Goal: Navigation & Orientation: Find specific page/section

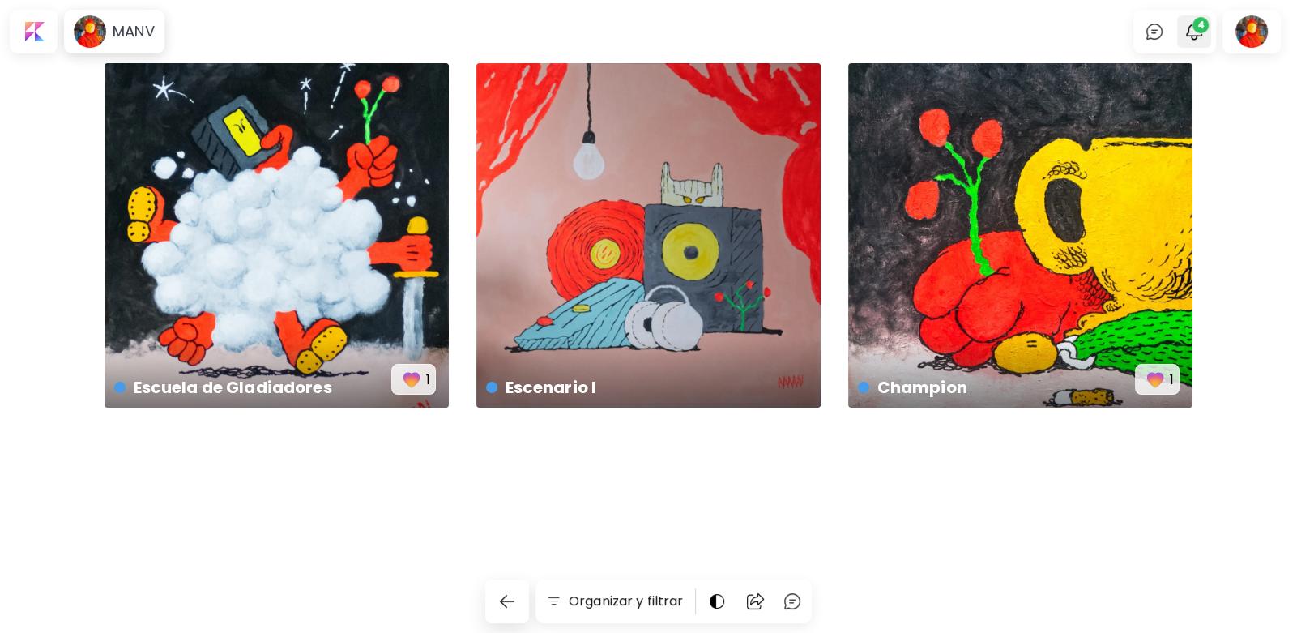
click at [1191, 28] on img "button" at bounding box center [1193, 31] width 19 height 19
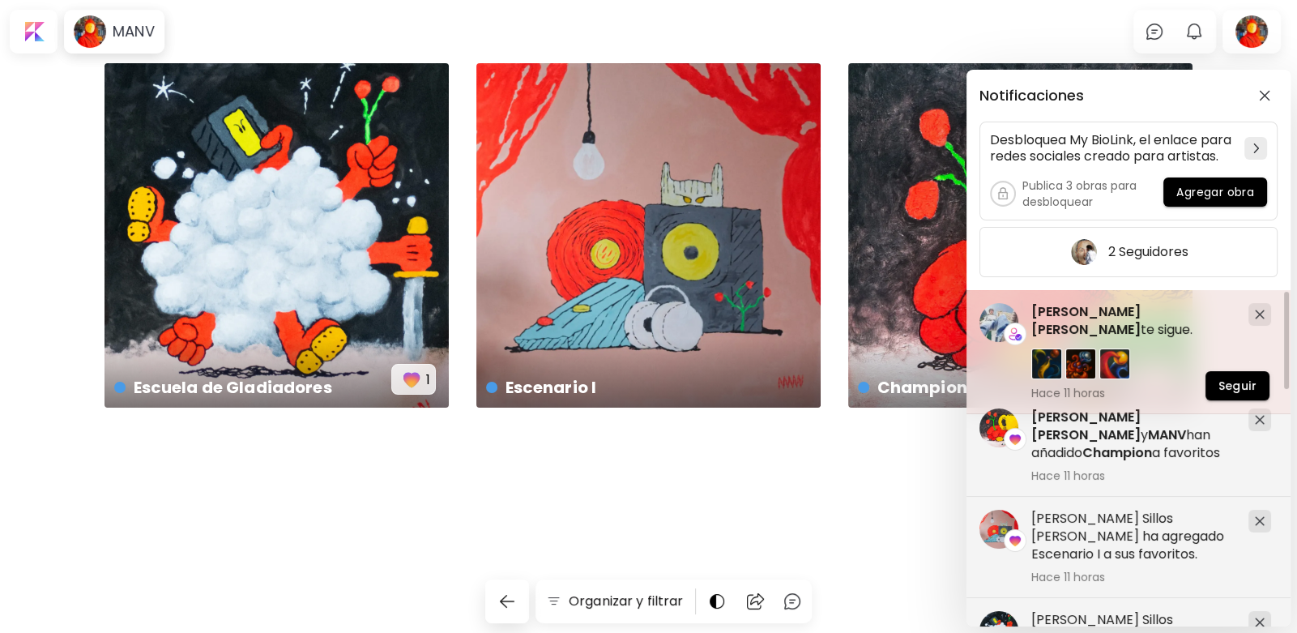
click at [1127, 309] on span "[PERSON_NAME] [PERSON_NAME]" at bounding box center [1085, 320] width 109 height 36
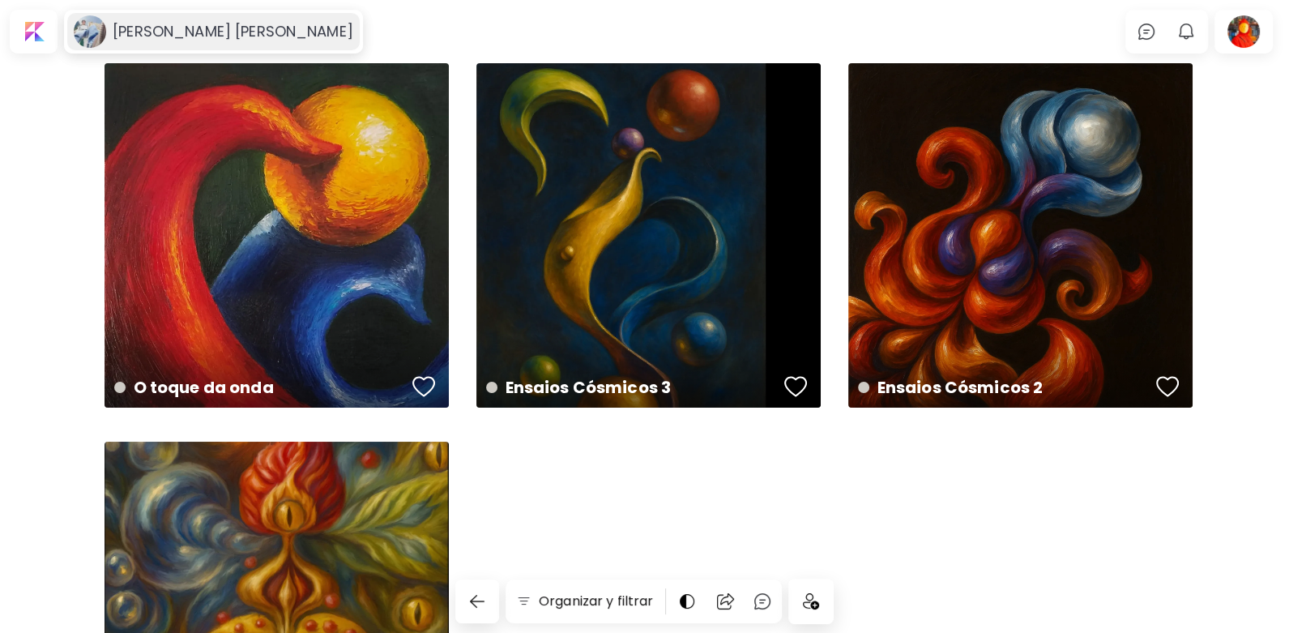
click at [165, 28] on h6 "[PERSON_NAME] [PERSON_NAME]" at bounding box center [233, 31] width 241 height 19
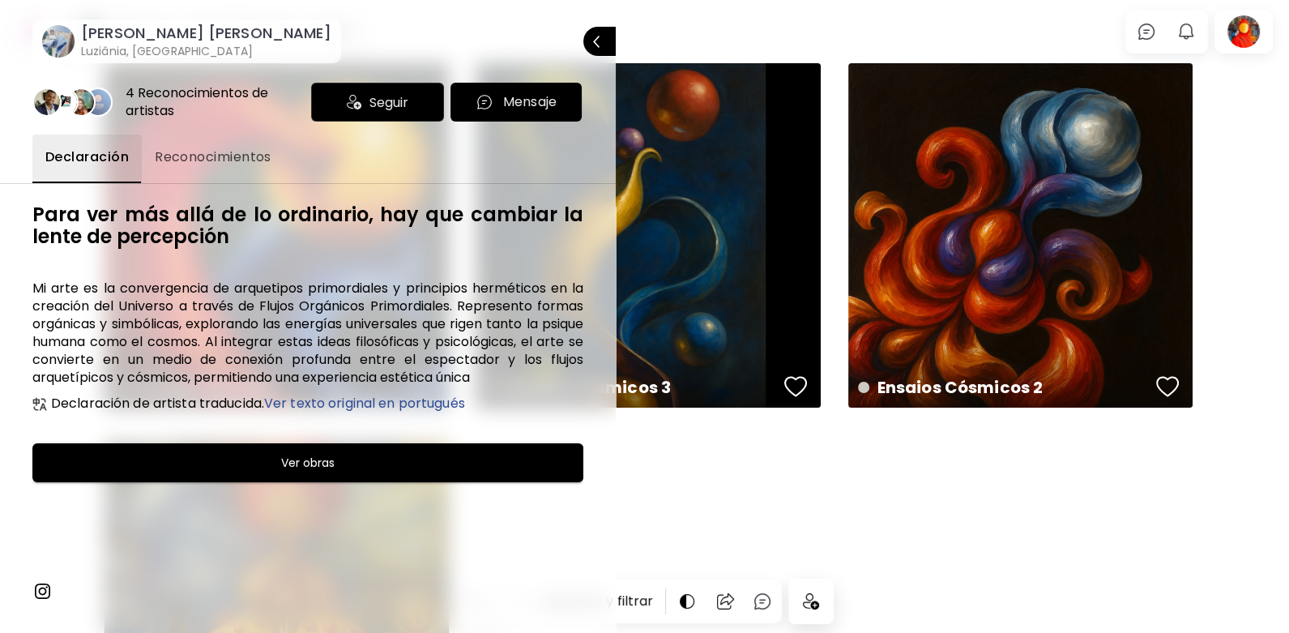
click at [226, 158] on span "Reconocimientos" at bounding box center [213, 156] width 117 height 19
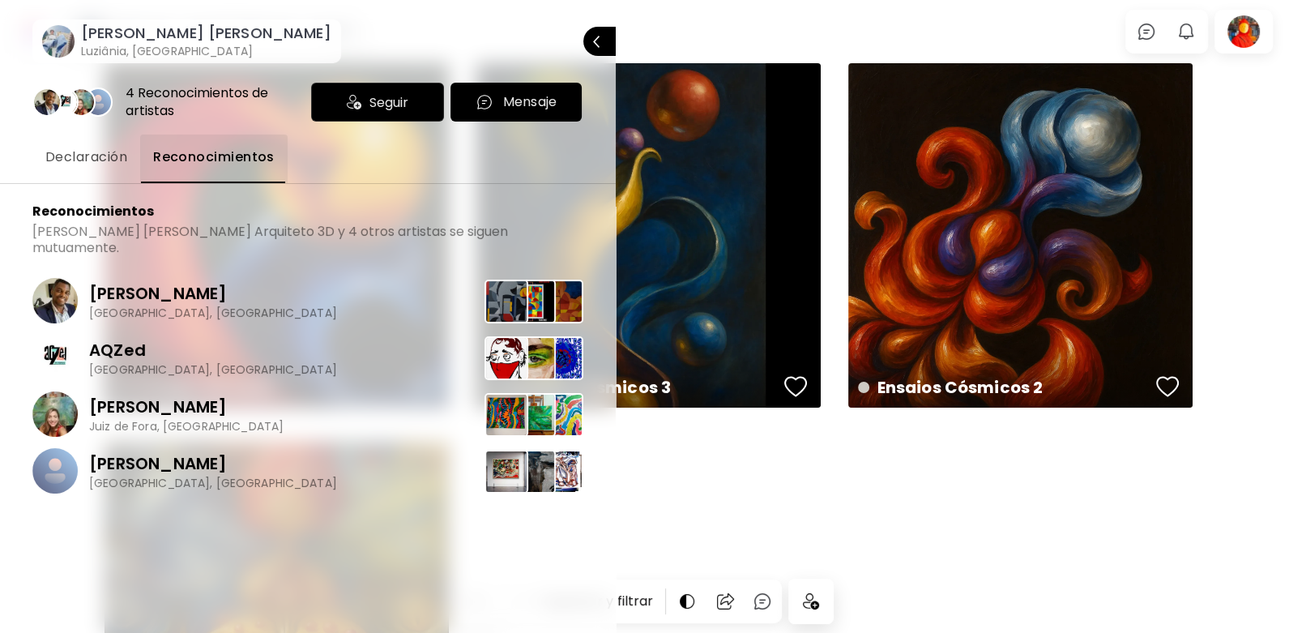
click at [1252, 38] on div at bounding box center [644, 316] width 1289 height 633
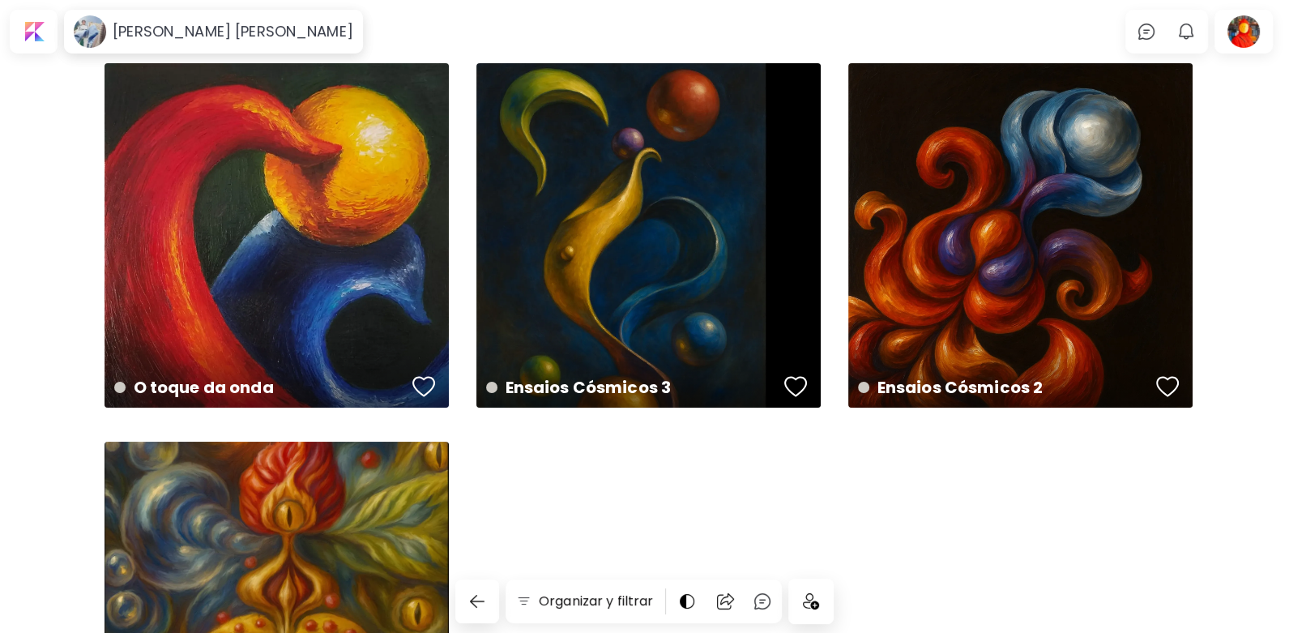
click at [1252, 38] on div at bounding box center [1243, 31] width 52 height 37
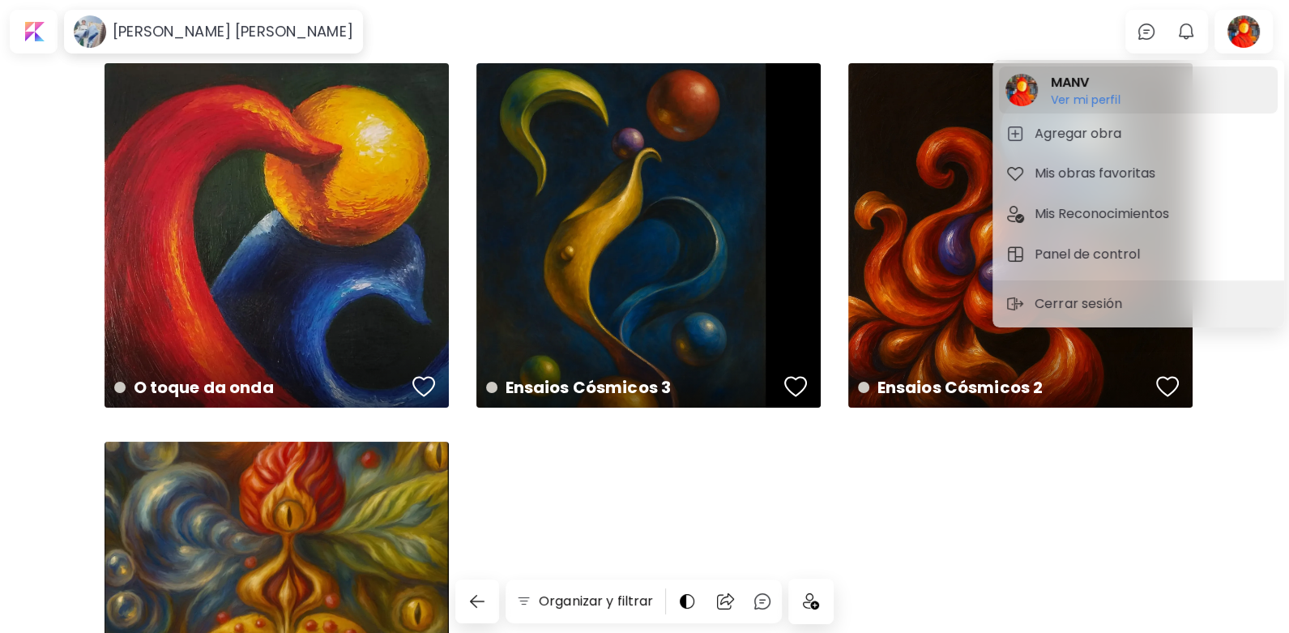
click at [1065, 102] on h6 "Ver mi perfil" at bounding box center [1086, 99] width 70 height 15
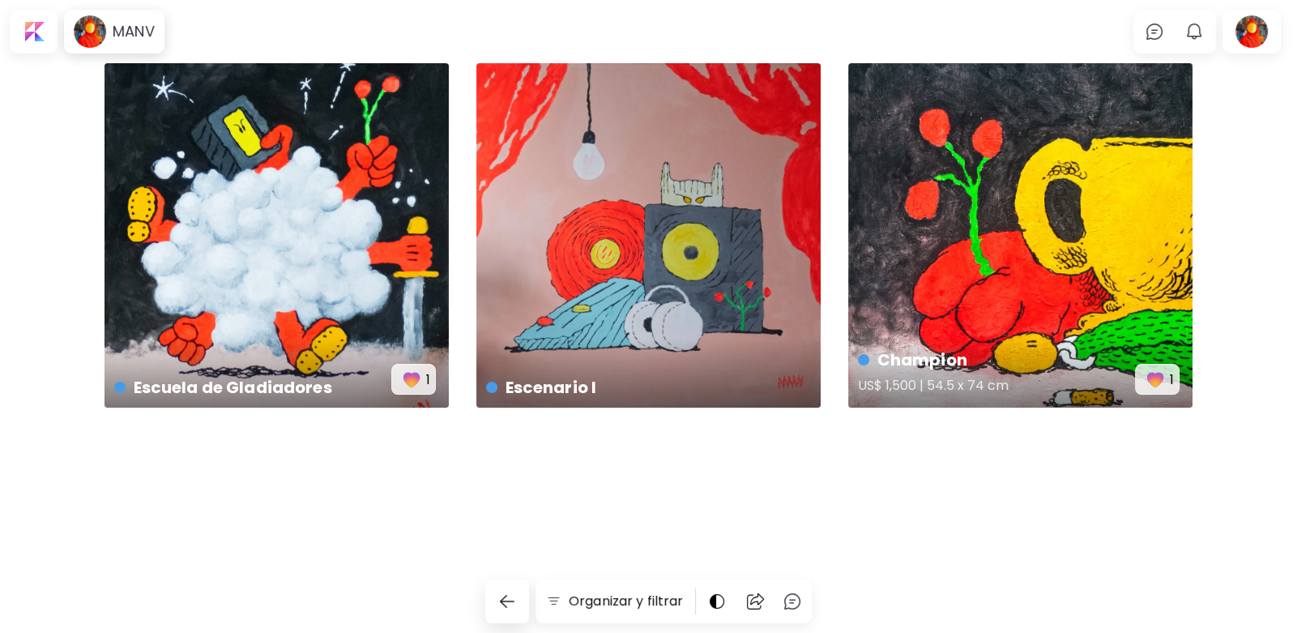
click at [987, 246] on div "Champion US$ 1,500 | 54.5 x 74 cm 1" at bounding box center [1020, 235] width 344 height 344
